Goal: Navigation & Orientation: Find specific page/section

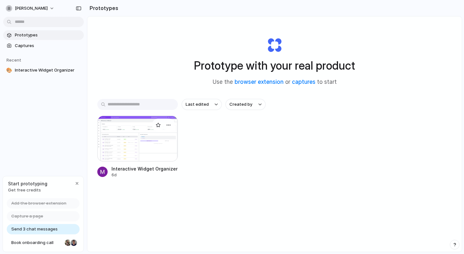
click at [146, 127] on div at bounding box center [137, 139] width 80 height 46
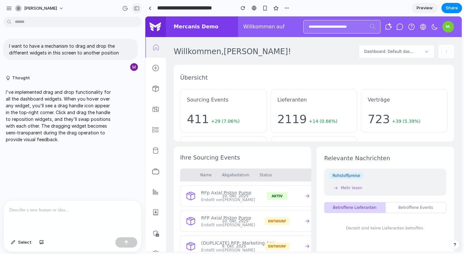
click at [138, 7] on div "button" at bounding box center [137, 8] width 6 height 5
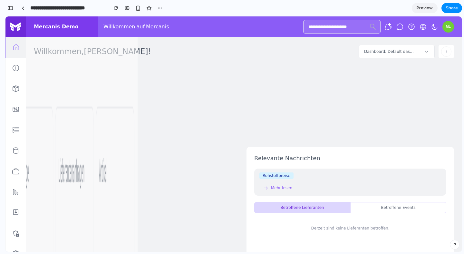
drag, startPoint x: 444, startPoint y: 70, endPoint x: 234, endPoint y: 158, distance: 227.7
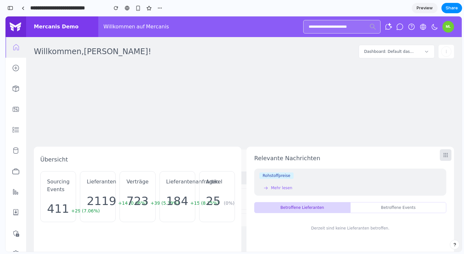
drag, startPoint x: 448, startPoint y: 70, endPoint x: 448, endPoint y: 155, distance: 84.7
click at [448, 155] on div "Ihre Sourcing Events Name Abgabedatum Status Details RFp Axial Piston Pump Erst…" at bounding box center [244, 156] width 420 height 182
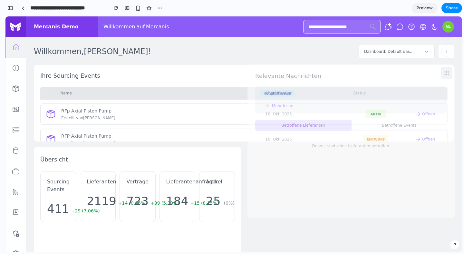
drag, startPoint x: 445, startPoint y: 155, endPoint x: 446, endPoint y: 73, distance: 82.1
click at [446, 73] on circle at bounding box center [446, 72] width 1 height 1
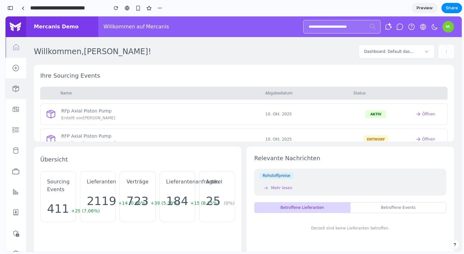
click at [18, 98] on link at bounding box center [15, 88] width 21 height 21
click at [425, 56] on div "Dashboard: Default dashboard" at bounding box center [396, 52] width 76 height 14
click at [425, 51] on icon at bounding box center [426, 51] width 5 height 5
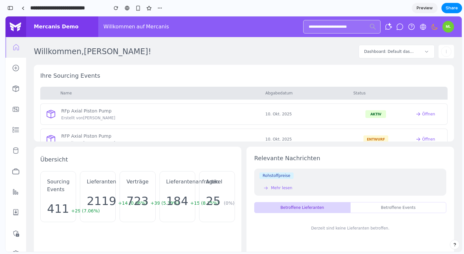
click at [432, 30] on icon at bounding box center [434, 27] width 8 height 8
click at [442, 63] on div "Willkommen, [PERSON_NAME] ! Dashboard: Default dashboard Ihre Sourcing Events N…" at bounding box center [244, 146] width 420 height 202
